Goal: Transaction & Acquisition: Book appointment/travel/reservation

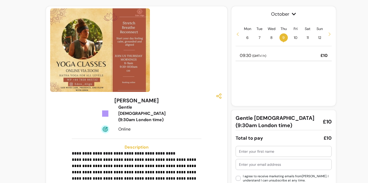
click at [240, 151] on input "text" at bounding box center [283, 151] width 89 height 5
type input "sharon"
click at [239, 165] on input "text" at bounding box center [283, 164] width 89 height 5
type input "Sharon@spirithorseworks.com"
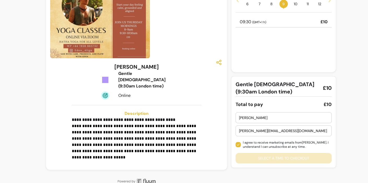
scroll to position [36, 0]
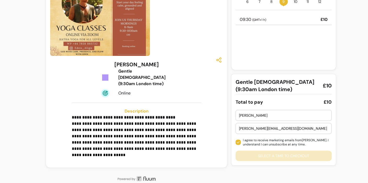
click at [280, 154] on div "sharon Sharon@spirithorseworks.com I agree to receive marketing emails from Ede…" at bounding box center [284, 135] width 96 height 51
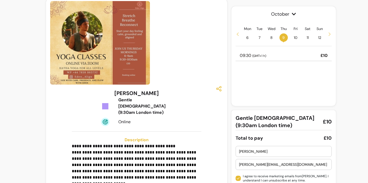
scroll to position [0, 0]
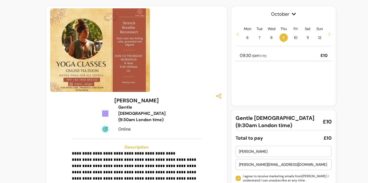
click at [137, 109] on div "Gentle Hatha Yoga (9:30am London time)" at bounding box center [148, 113] width 61 height 19
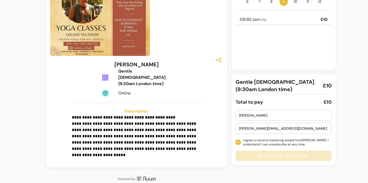
click at [131, 130] on span "**********" at bounding box center [134, 139] width 125 height 35
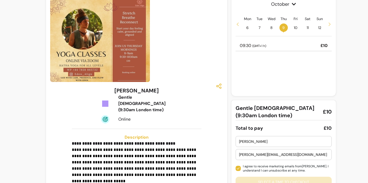
scroll to position [0, 0]
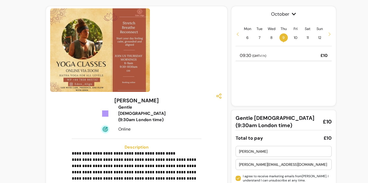
click at [174, 93] on div at bounding box center [136, 96] width 173 height 9
click at [264, 53] on p "09:30 ( GMT+1 h )" at bounding box center [253, 56] width 26 height 6
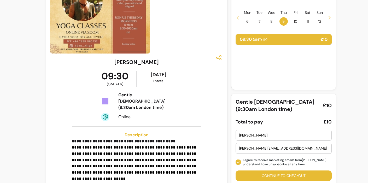
scroll to position [62, 0]
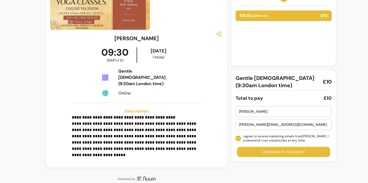
click at [284, 151] on button "Continue to checkout" at bounding box center [283, 152] width 93 height 10
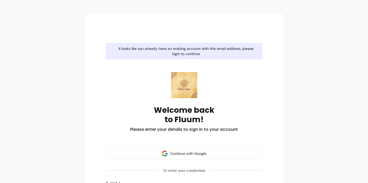
type input "sharon@spirithorseworks.com"
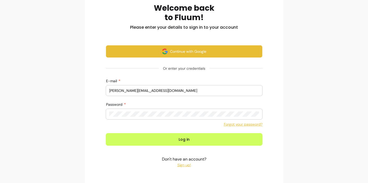
scroll to position [119, 0]
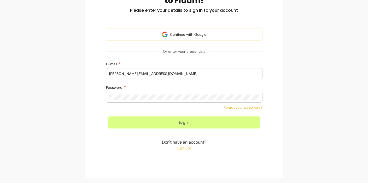
click at [186, 124] on button "Log in" at bounding box center [184, 123] width 152 height 12
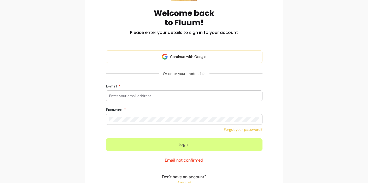
scroll to position [39, 0]
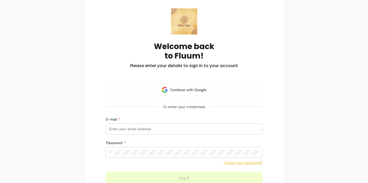
click at [108, 127] on div "E-mail" at bounding box center [184, 129] width 156 height 10
type input "sharon@spirithorseworks.com"
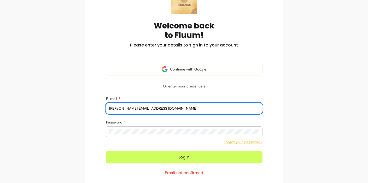
scroll to position [65, 0]
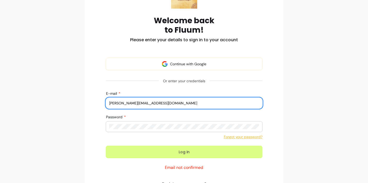
click at [185, 154] on button "Log in" at bounding box center [184, 152] width 157 height 13
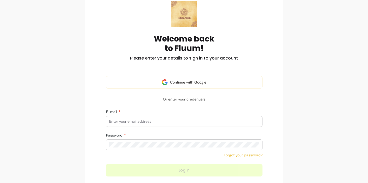
scroll to position [47, 0]
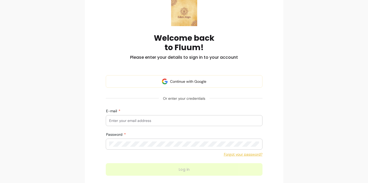
click at [110, 120] on input "E-mail" at bounding box center [184, 120] width 150 height 5
type input "sharon@spirithorseworks.com"
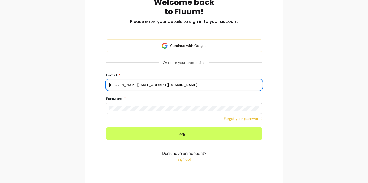
scroll to position [83, 0]
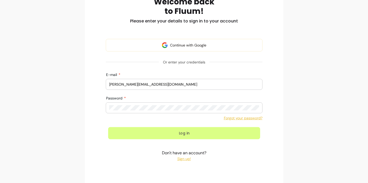
click at [184, 133] on button "Log in" at bounding box center [184, 133] width 152 height 12
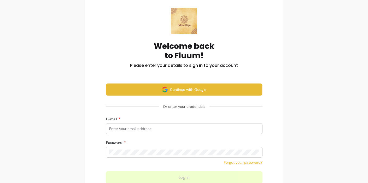
scroll to position [42, 0]
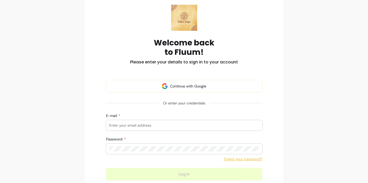
click at [109, 125] on input "E-mail" at bounding box center [184, 125] width 150 height 5
type input "sharon@spirithorseworks.com"
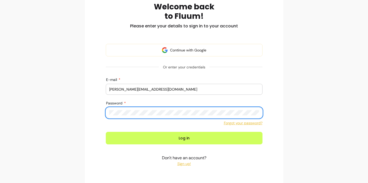
scroll to position [94, 0]
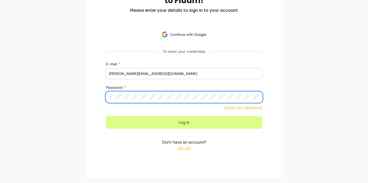
click at [183, 122] on button "Log in" at bounding box center [184, 122] width 157 height 13
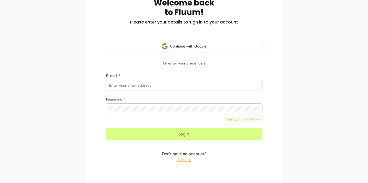
scroll to position [83, 0]
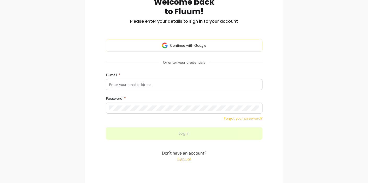
click at [109, 84] on input "E-mail" at bounding box center [184, 84] width 150 height 5
type input "sharon@spirithorseworks.com"
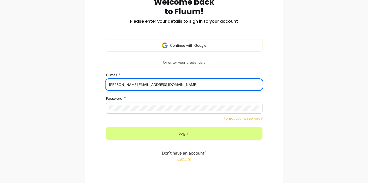
click at [183, 133] on button "Log in" at bounding box center [184, 133] width 157 height 13
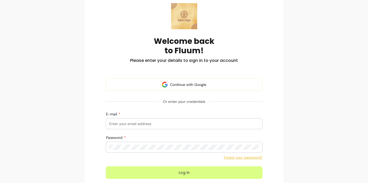
scroll to position [39, 0]
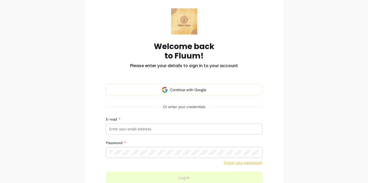
click at [109, 129] on input "E-mail" at bounding box center [184, 128] width 150 height 5
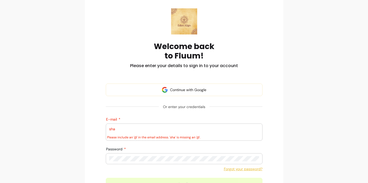
type input "sharon@spirithorseworks.com"
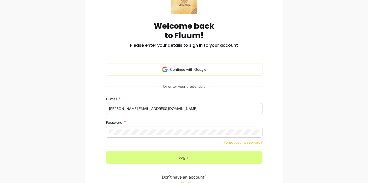
scroll to position [61, 0]
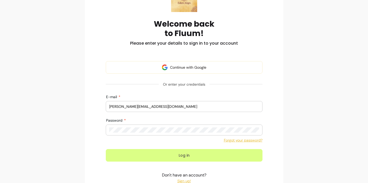
click at [186, 154] on button "Log in" at bounding box center [184, 155] width 157 height 13
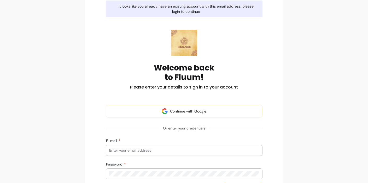
scroll to position [48, 0]
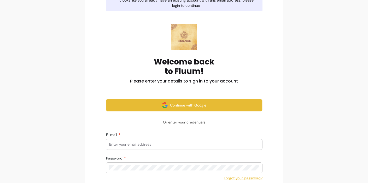
click at [198, 102] on button "Continue with Google" at bounding box center [184, 105] width 157 height 13
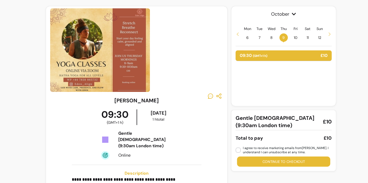
click at [285, 161] on button "Continue to checkout" at bounding box center [283, 162] width 93 height 10
